Goal: Information Seeking & Learning: Understand process/instructions

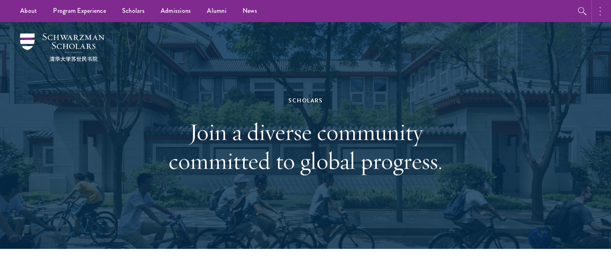
click at [599, 11] on circle "button" at bounding box center [600, 11] width 2 height 2
click at [560, 76] on div "Scholars Join a diverse community committed to global progress." at bounding box center [305, 135] width 530 height 227
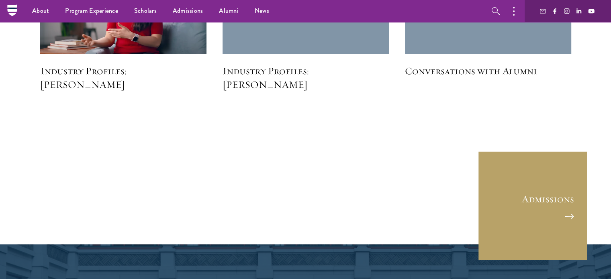
scroll to position [2063, 0]
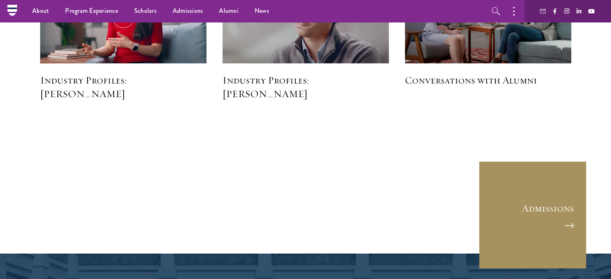
click at [564, 215] on link "Admissions" at bounding box center [532, 215] width 108 height 108
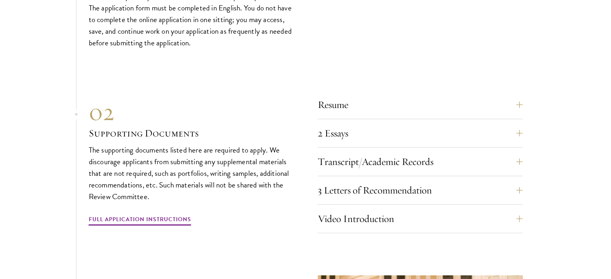
scroll to position [2483, 0]
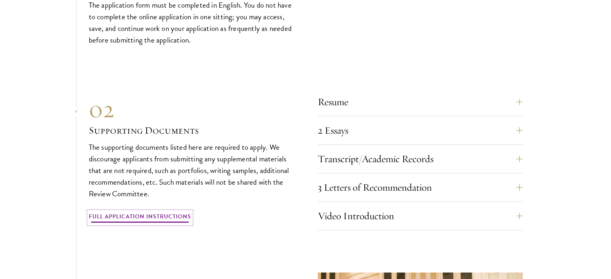
click at [109, 212] on link "Full Application Instructions" at bounding box center [140, 218] width 102 height 12
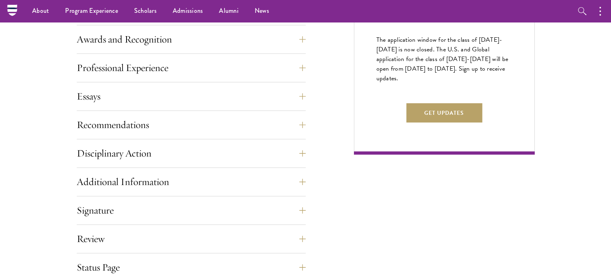
scroll to position [483, 0]
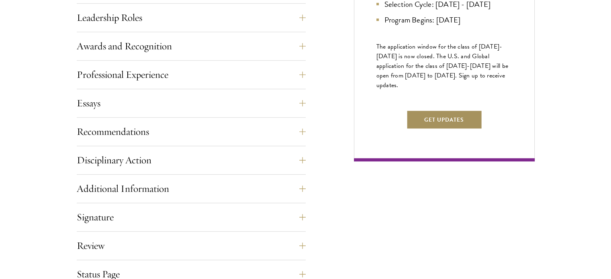
click at [470, 129] on button "Get Updates" at bounding box center [444, 119] width 76 height 19
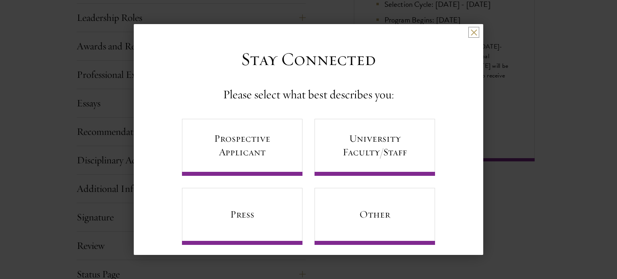
click at [470, 32] on button at bounding box center [473, 32] width 7 height 7
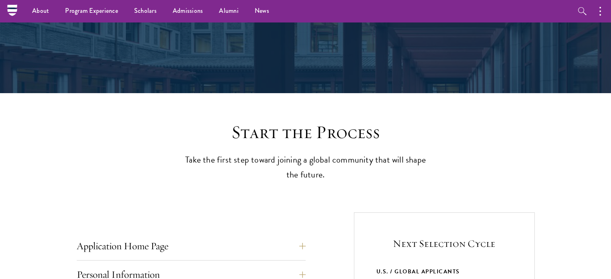
scroll to position [0, 0]
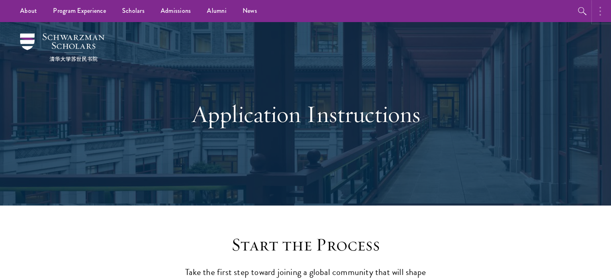
click at [599, 14] on circle "button" at bounding box center [600, 15] width 2 height 2
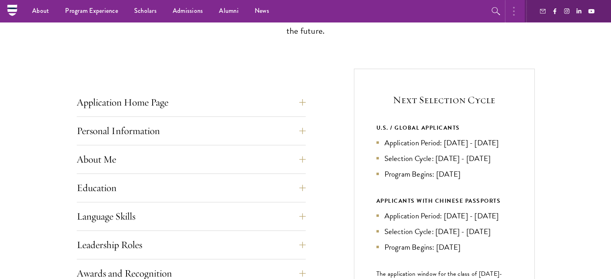
scroll to position [236, 0]
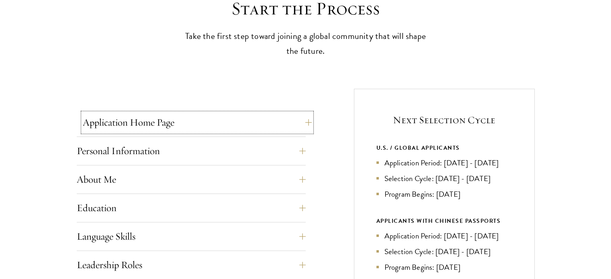
click at [100, 126] on button "Application Home Page" at bounding box center [197, 122] width 229 height 19
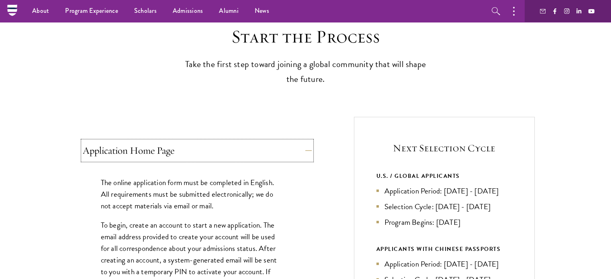
scroll to position [173, 0]
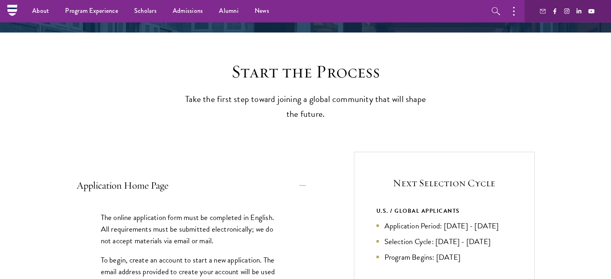
click at [282, 92] on p "Take the first step toward joining a global community that will shape the futur…" at bounding box center [305, 107] width 249 height 30
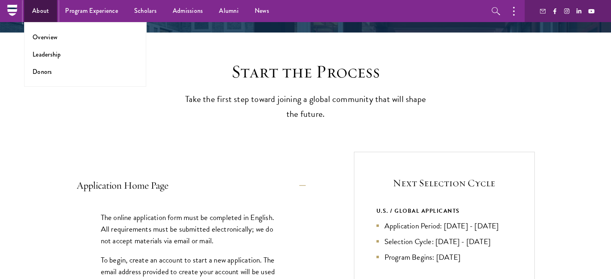
click at [45, 16] on link "About" at bounding box center [40, 11] width 33 height 22
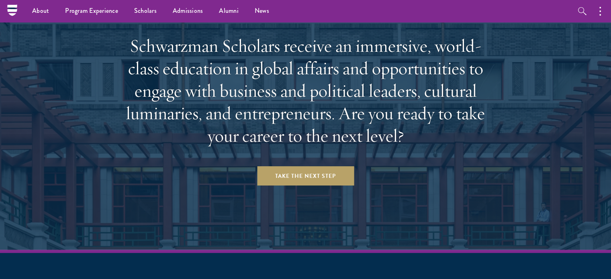
scroll to position [3315, 0]
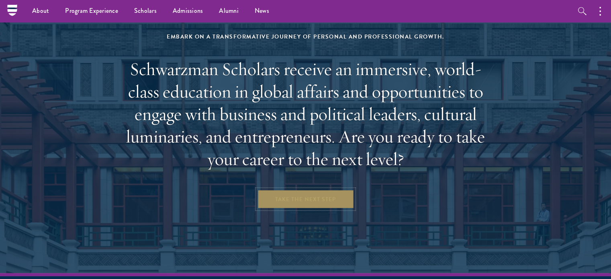
click at [348, 189] on link "Take the Next Step" at bounding box center [305, 198] width 97 height 19
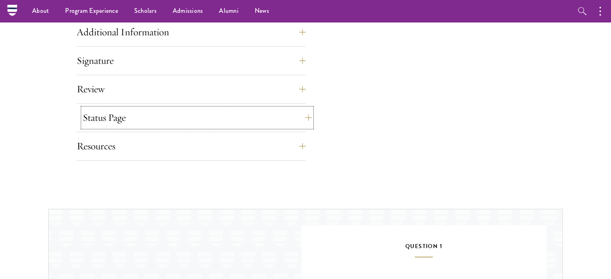
click at [88, 122] on button "Status Page" at bounding box center [197, 117] width 229 height 19
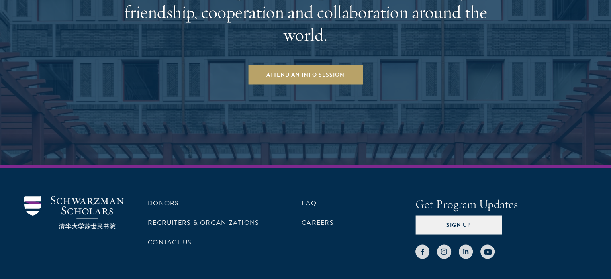
scroll to position [1474, 0]
